Goal: Transaction & Acquisition: Subscribe to service/newsletter

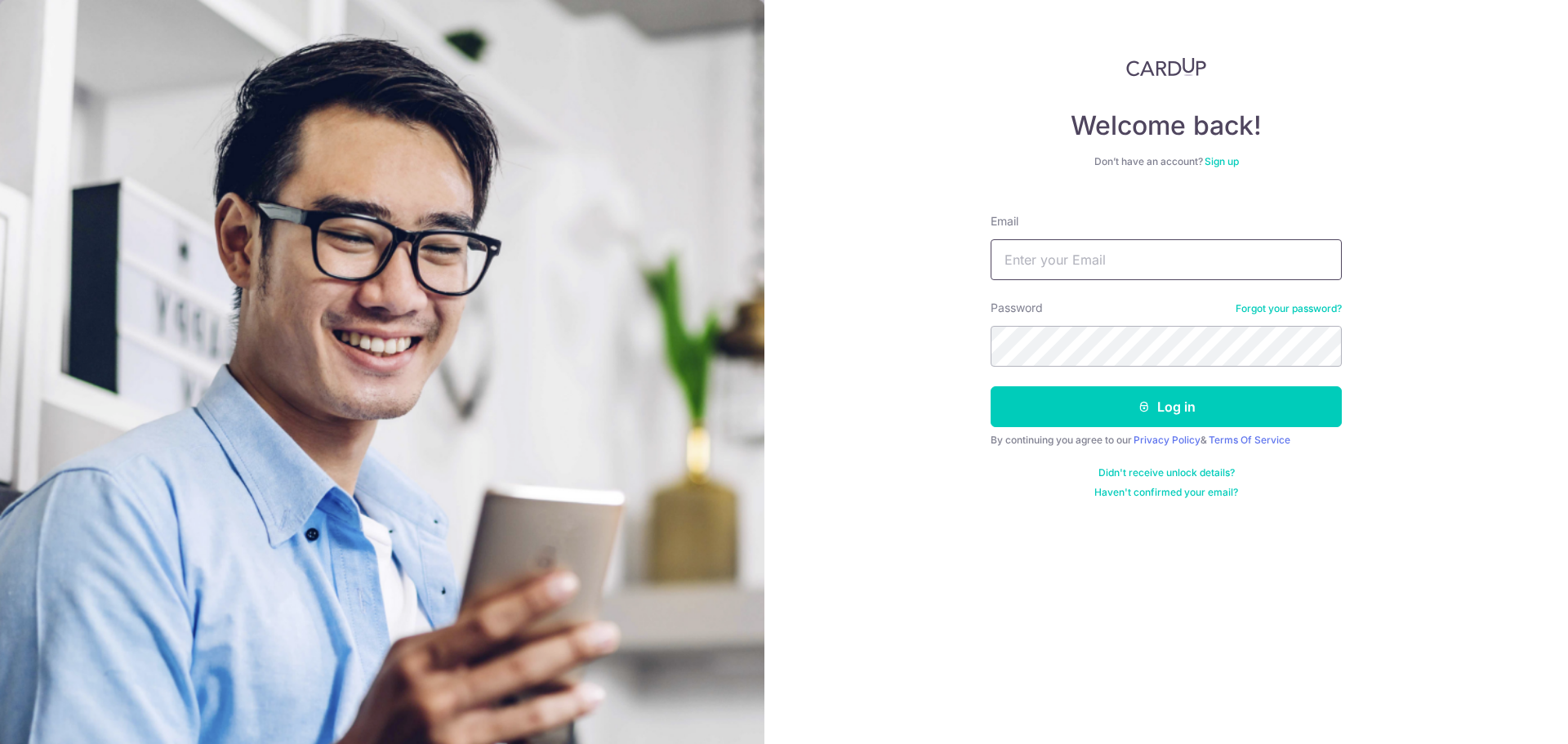
click at [1120, 247] on input "Email" at bounding box center [1166, 260] width 351 height 41
type input "ganzherendavid@gmail.com"
click at [991, 386] on button "Log in" at bounding box center [1166, 407] width 351 height 41
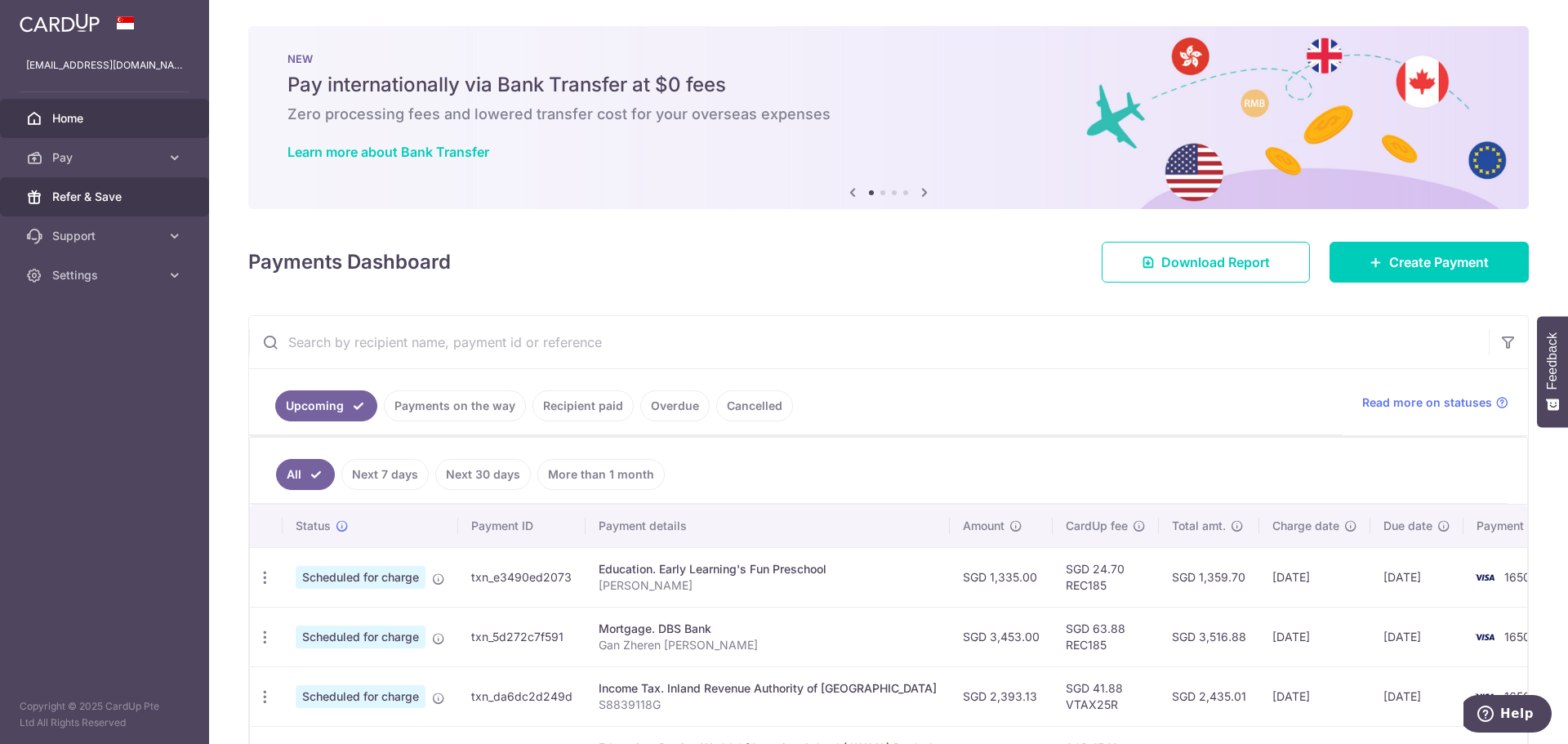
click at [125, 193] on span "Refer & Save" at bounding box center [106, 197] width 108 height 17
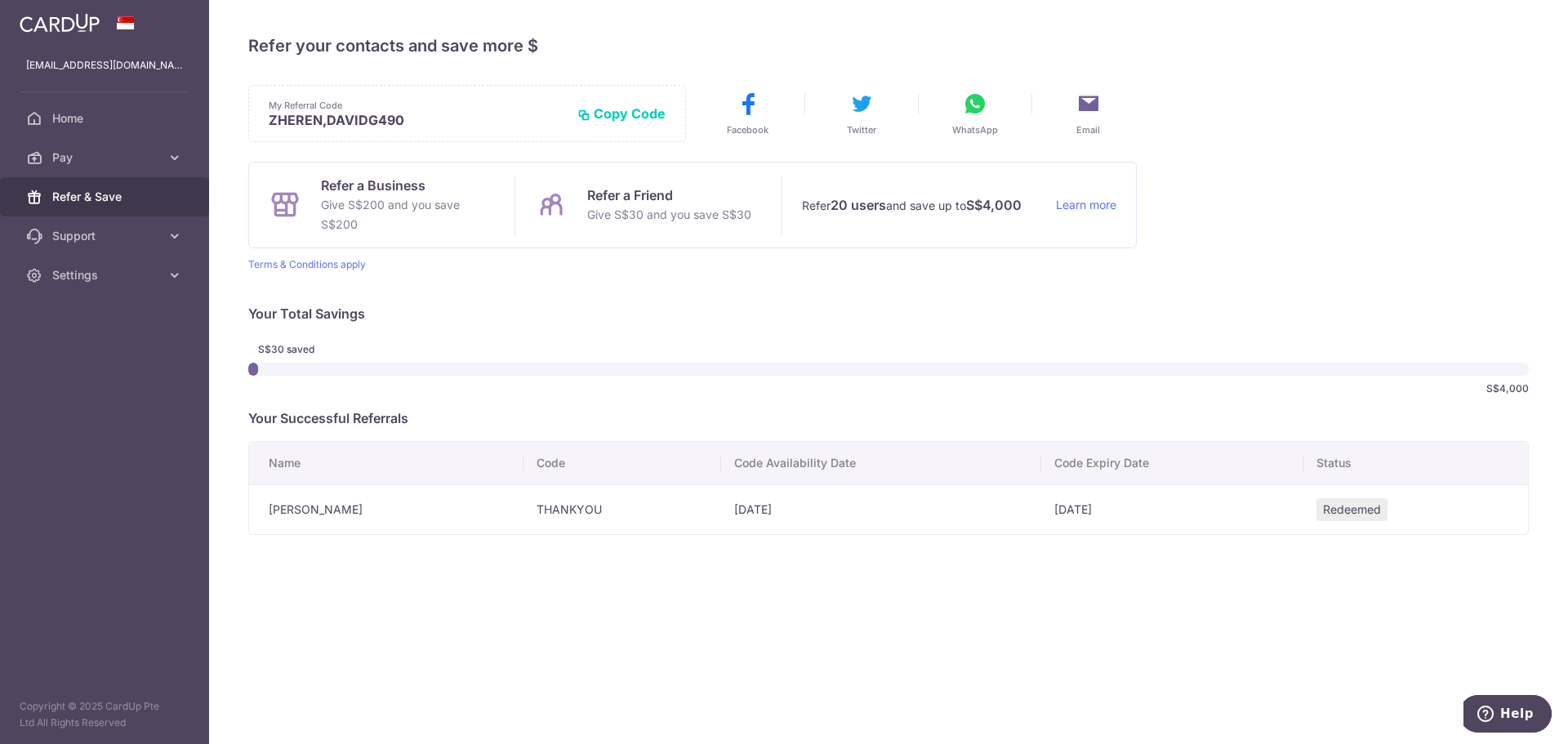
click at [608, 111] on button "Copy Code" at bounding box center [621, 113] width 88 height 17
click at [629, 195] on p "Refer a Friend" at bounding box center [668, 195] width 164 height 20
click at [1090, 103] on icon at bounding box center [1088, 104] width 26 height 26
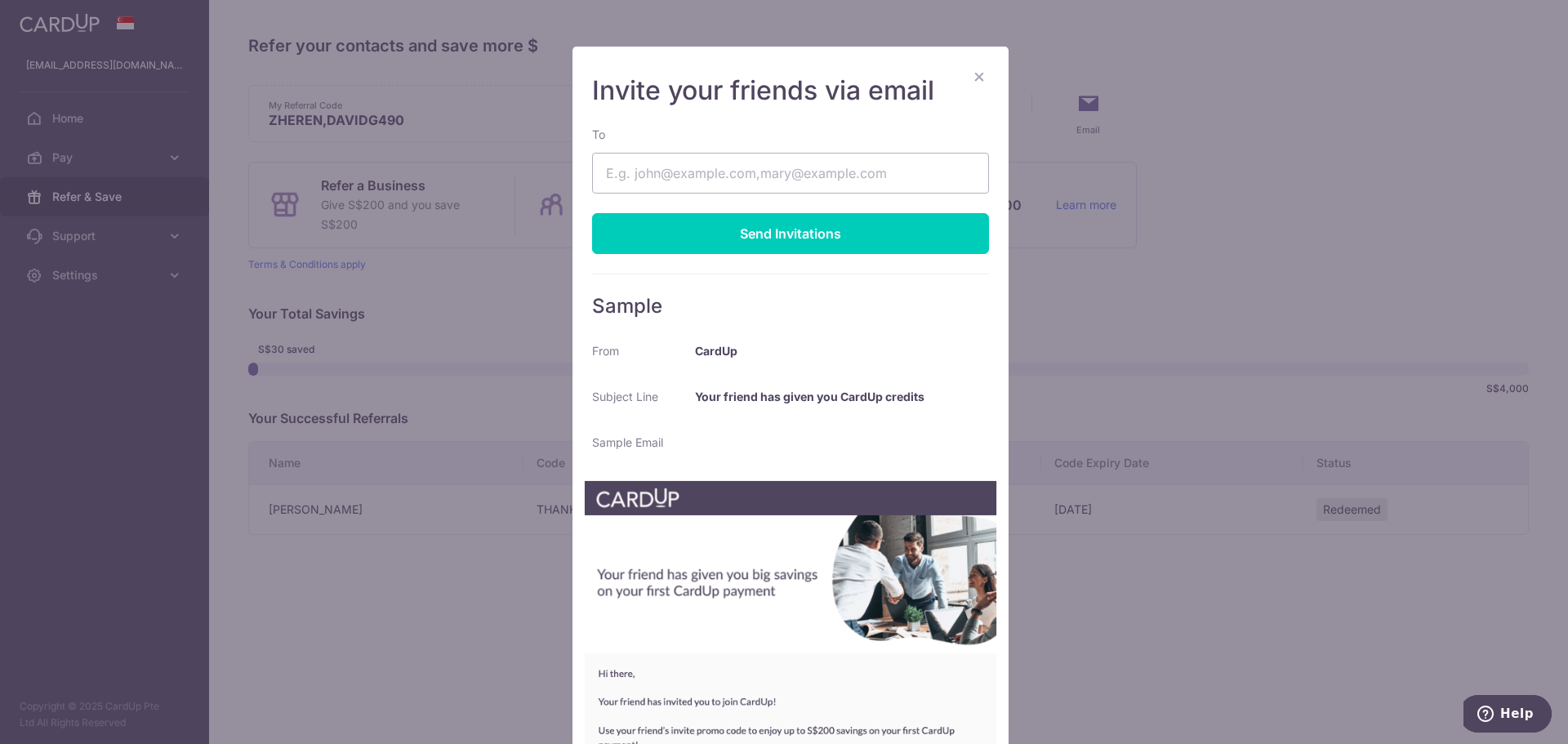
click at [973, 77] on button "×" at bounding box center [978, 75] width 19 height 20
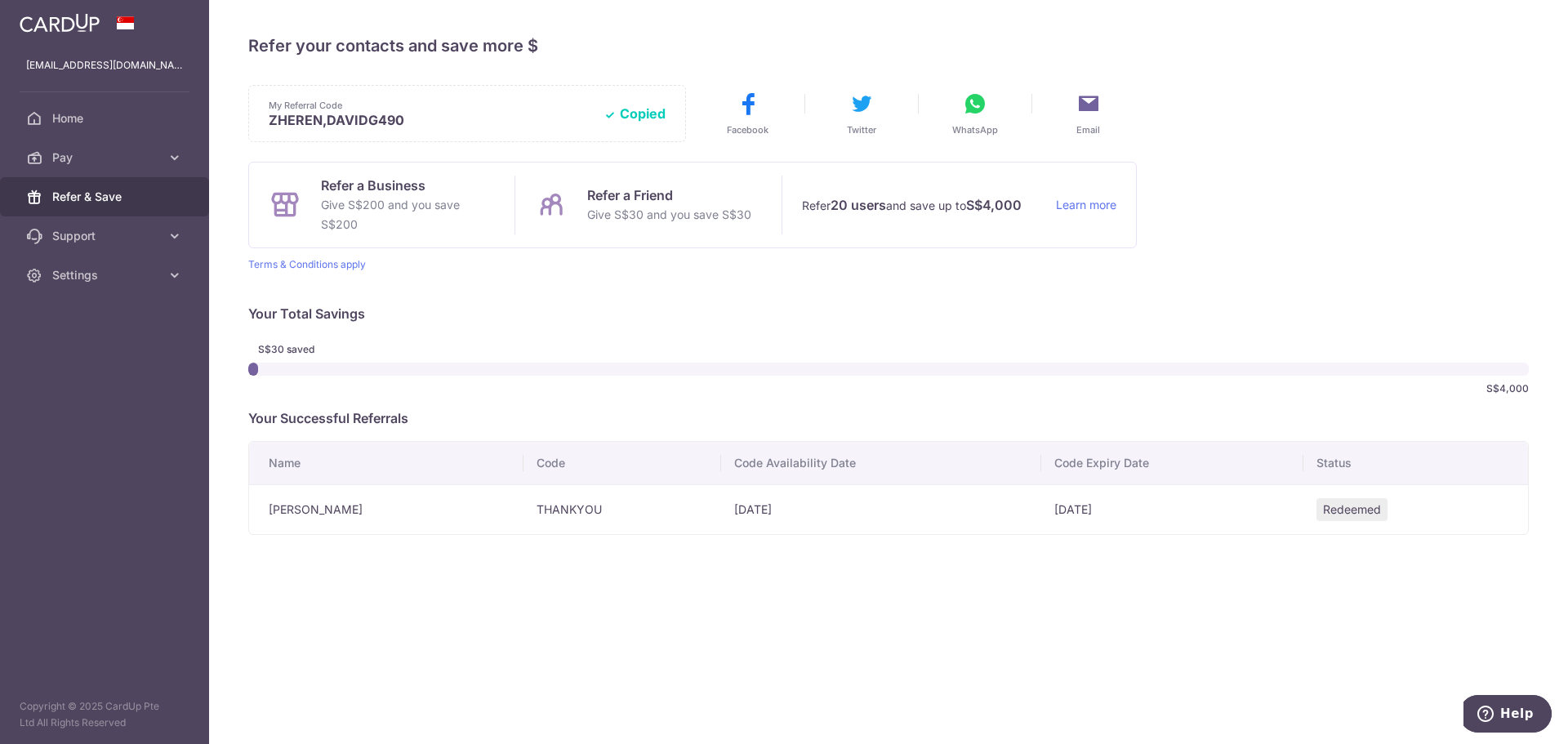
click at [979, 121] on button "WhatsApp" at bounding box center [975, 113] width 97 height 46
click at [1084, 200] on link "Learn more" at bounding box center [1085, 205] width 60 height 20
click at [160, 273] on span "Settings" at bounding box center [106, 276] width 108 height 17
click at [973, 101] on icon at bounding box center [975, 104] width 26 height 26
click at [94, 343] on link "Logout" at bounding box center [104, 354] width 209 height 39
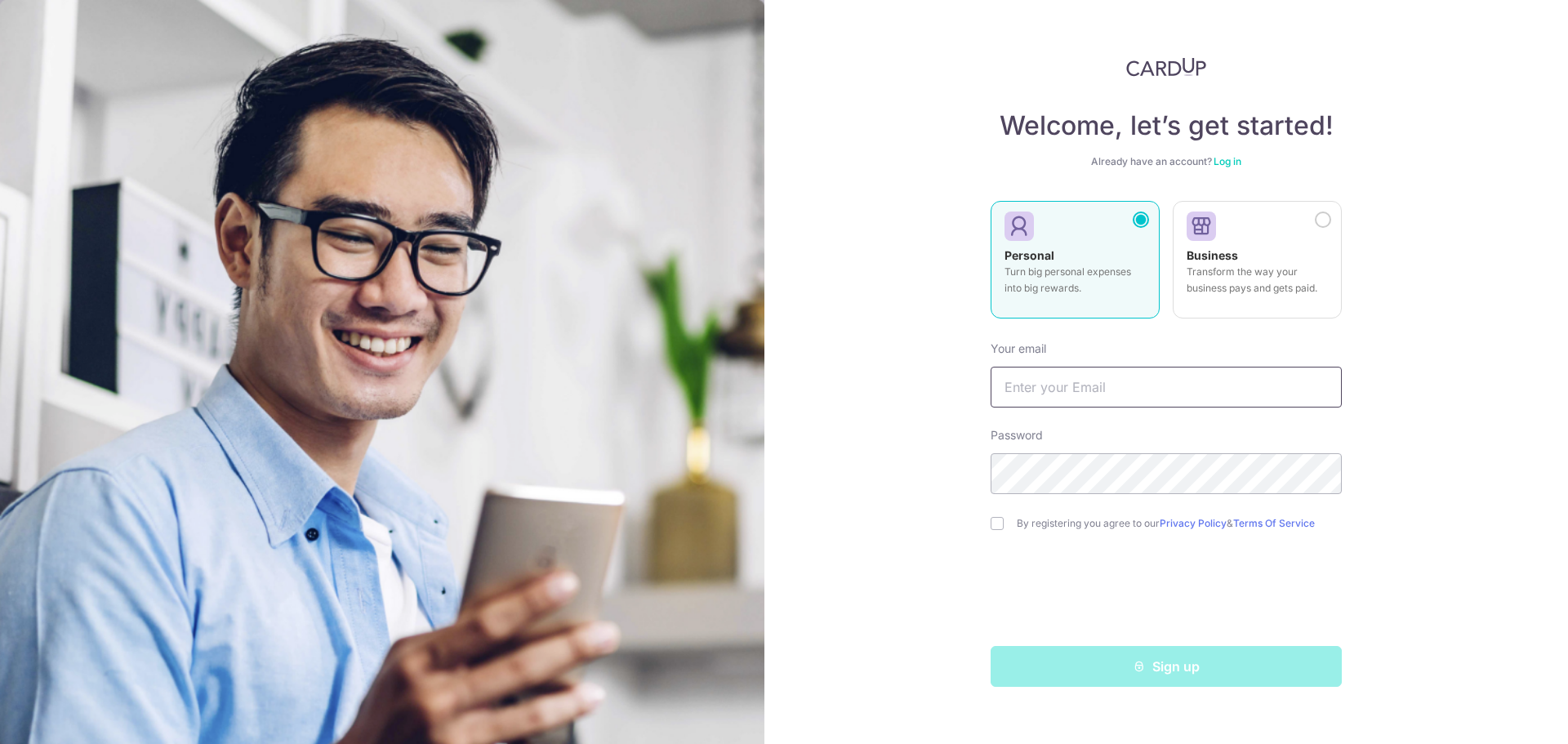
click at [1149, 392] on input "text" at bounding box center [1166, 387] width 351 height 41
type input "wanyiyeo@gmail.com"
click at [1097, 527] on label "By registering you agree to our Privacy Policy & Terms Of Service" at bounding box center [1179, 524] width 325 height 13
click at [997, 516] on div "By registering you agree to our Privacy Policy & Terms Of Service" at bounding box center [1166, 523] width 351 height 20
click at [999, 523] on input "checkbox" at bounding box center [997, 524] width 13 height 13
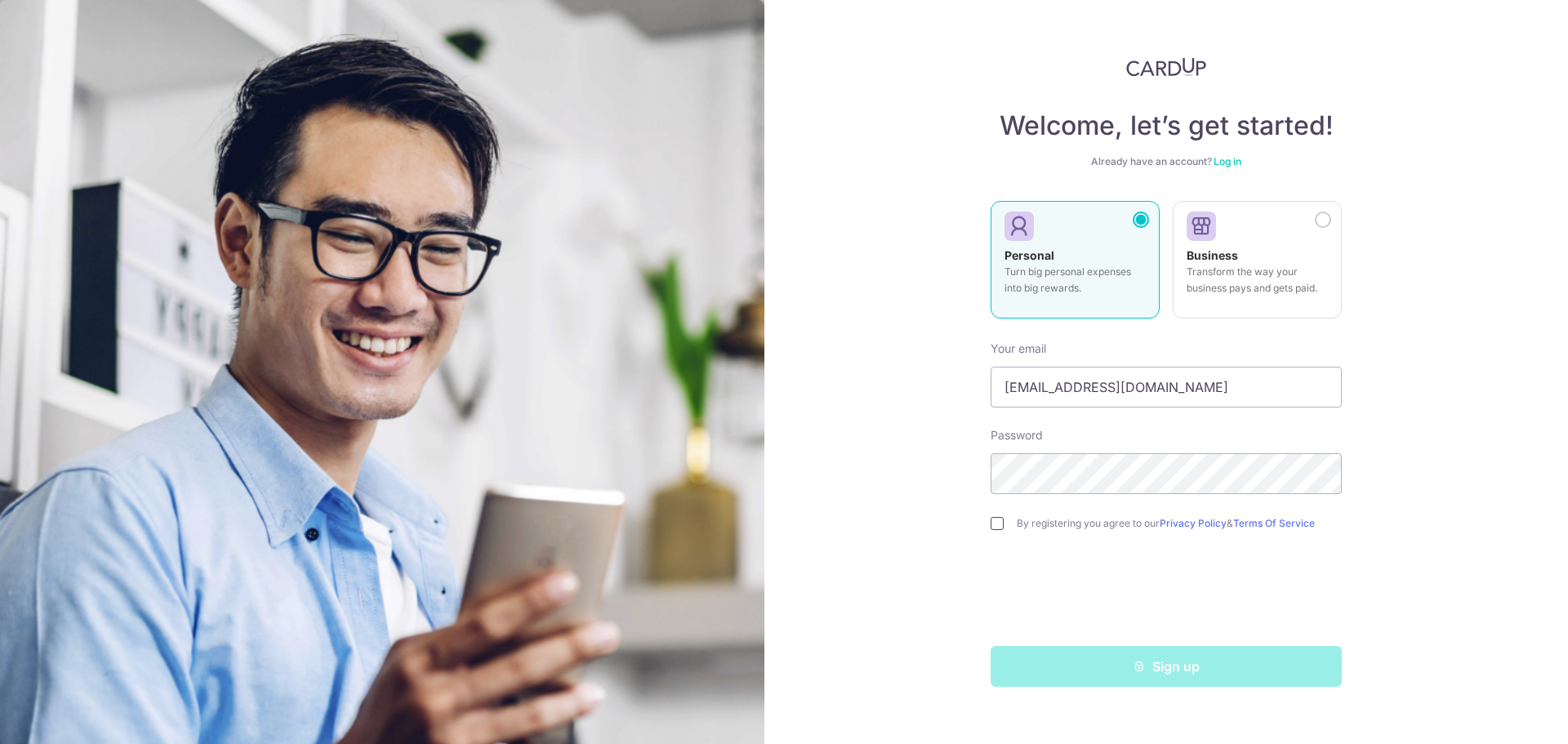
checkbox input "true"
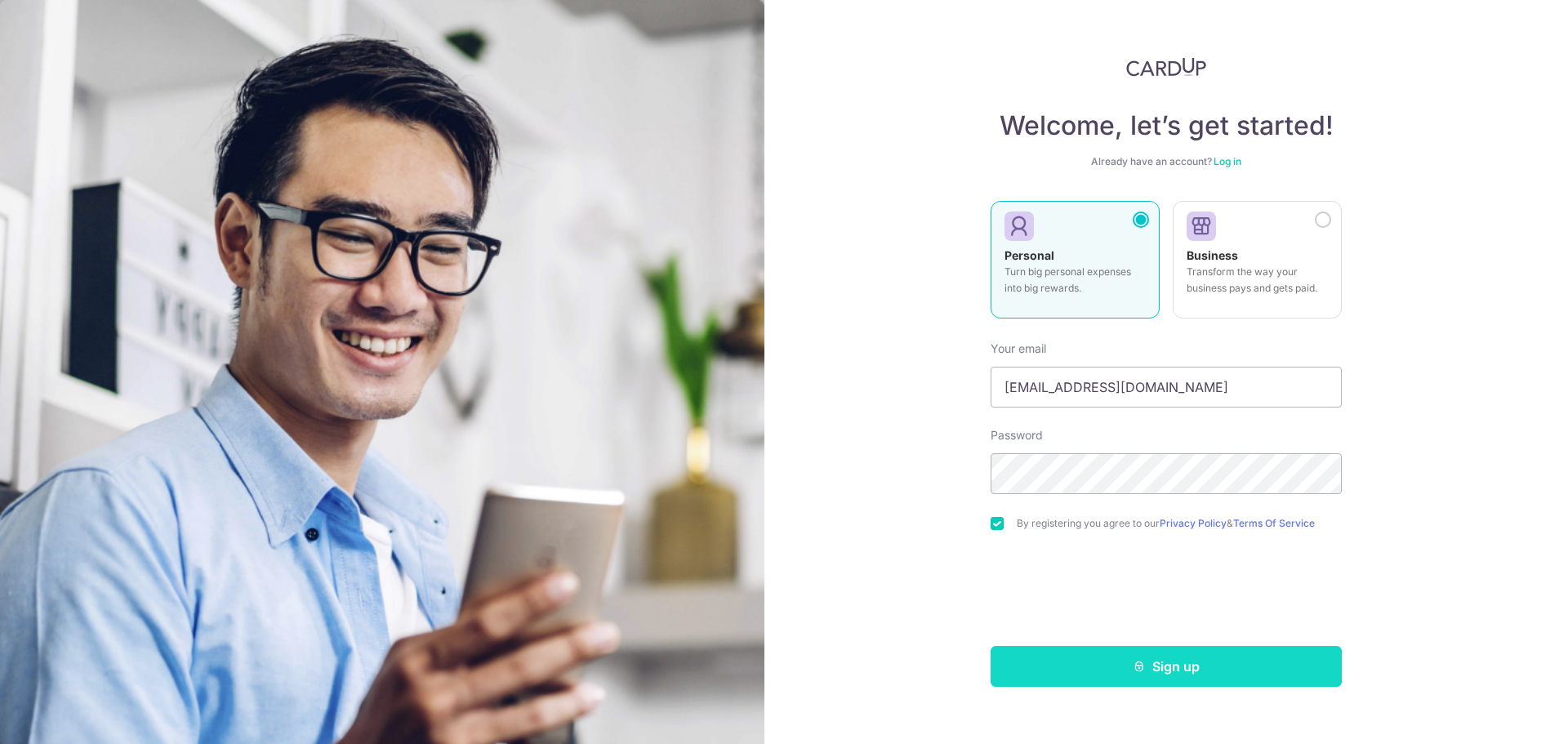
click at [1062, 658] on button "Sign up" at bounding box center [1166, 667] width 351 height 41
